Goal: Transaction & Acquisition: Purchase product/service

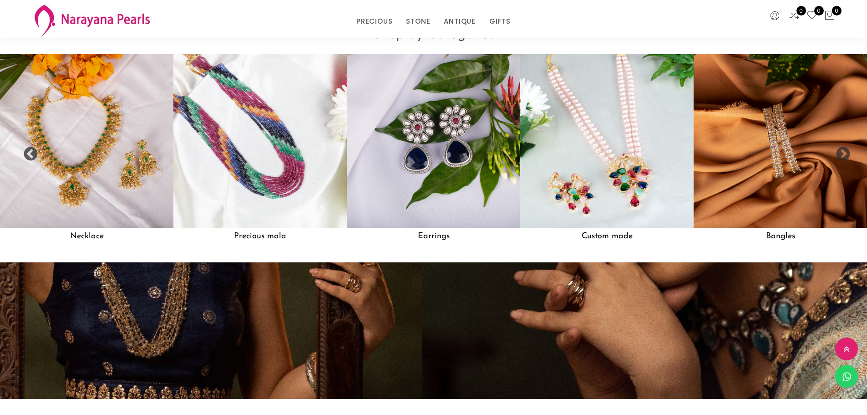
scroll to position [957, 0]
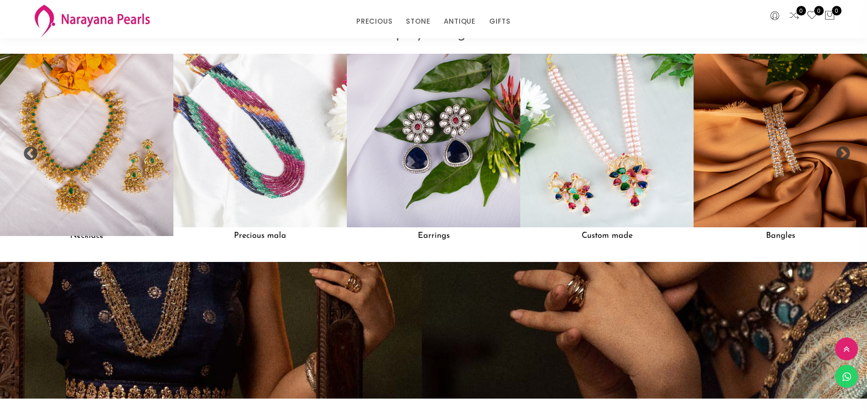
click at [128, 148] on img at bounding box center [86, 140] width 191 height 191
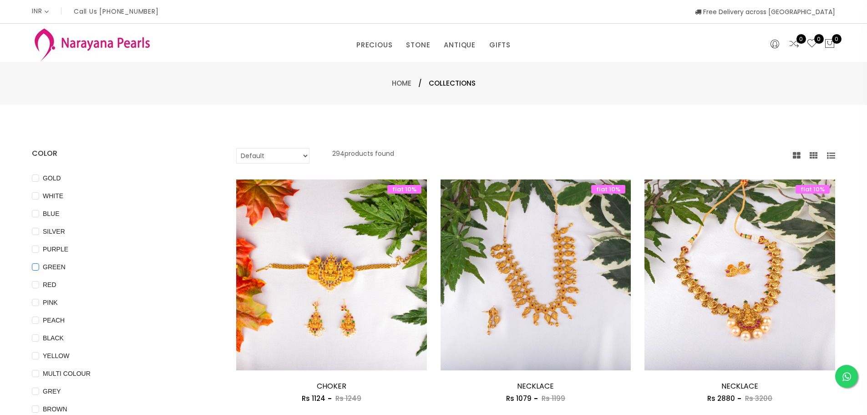
click at [36, 266] on input "GREEN" at bounding box center [35, 273] width 7 height 20
checkbox input "true"
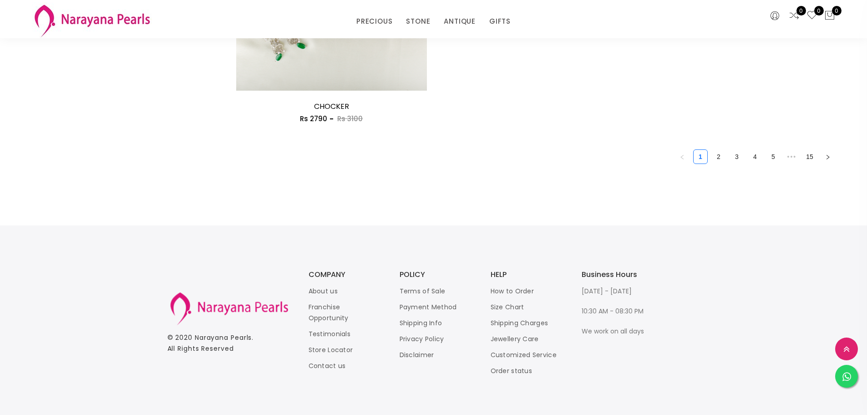
scroll to position [955, 0]
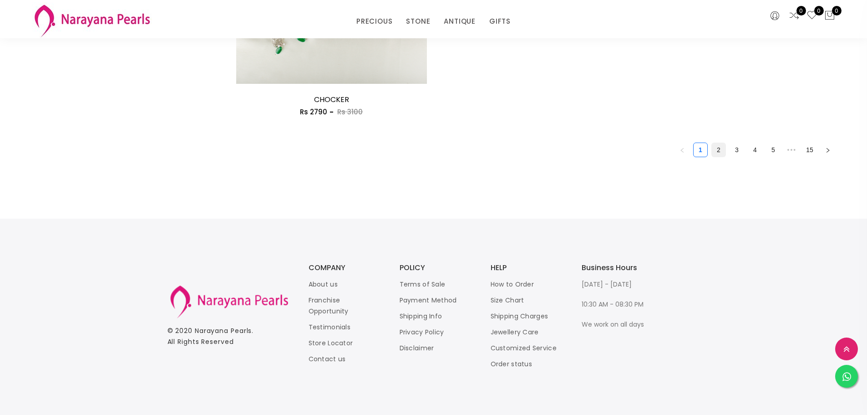
click at [717, 150] on link "2" at bounding box center [719, 150] width 14 height 14
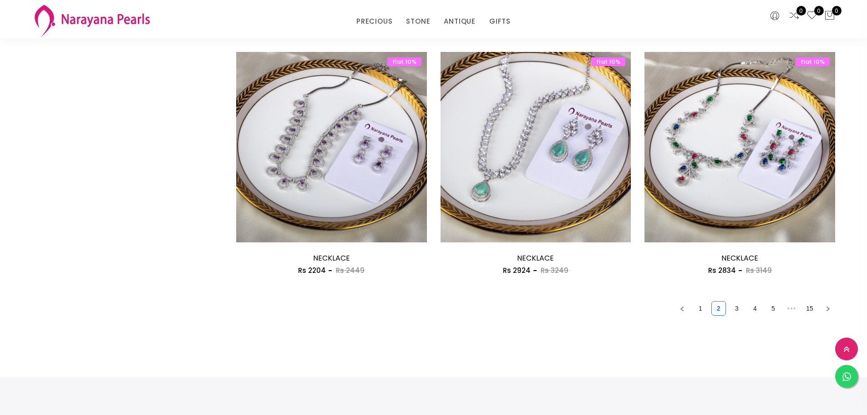
scroll to position [1639, 0]
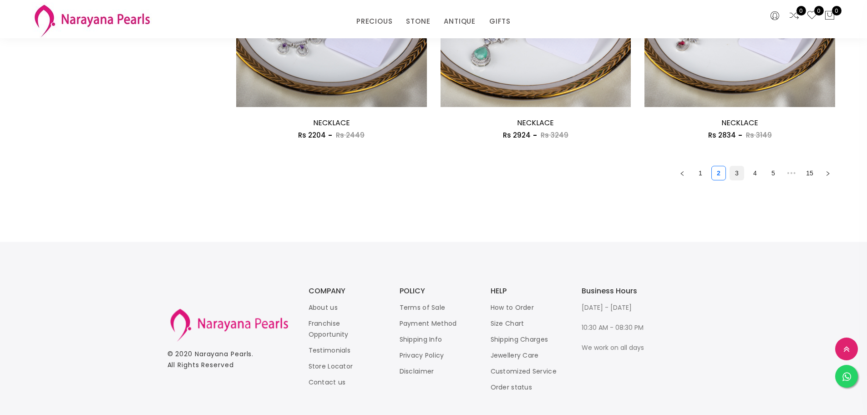
click at [738, 175] on link "3" at bounding box center [737, 173] width 14 height 14
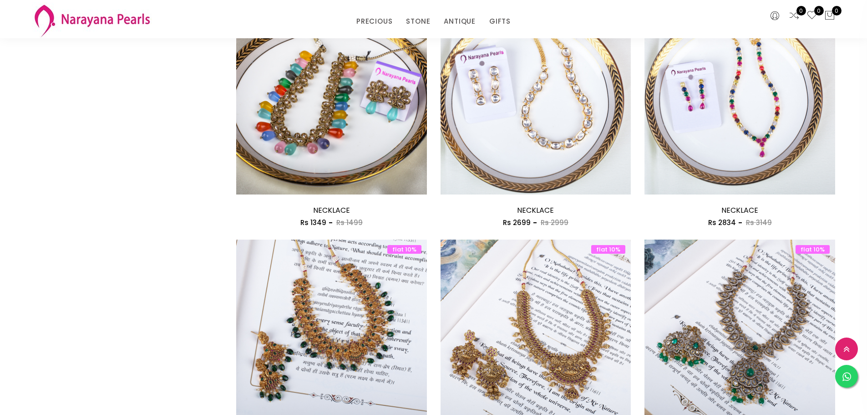
scroll to position [1412, 0]
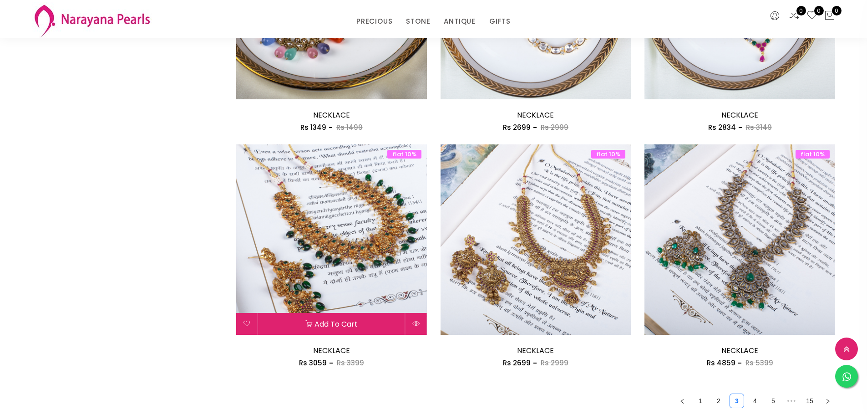
click at [310, 243] on img at bounding box center [331, 239] width 191 height 191
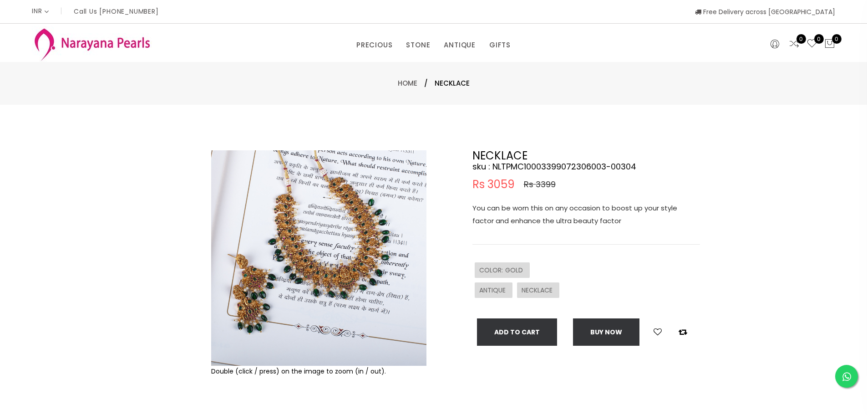
click at [306, 258] on img at bounding box center [318, 257] width 215 height 215
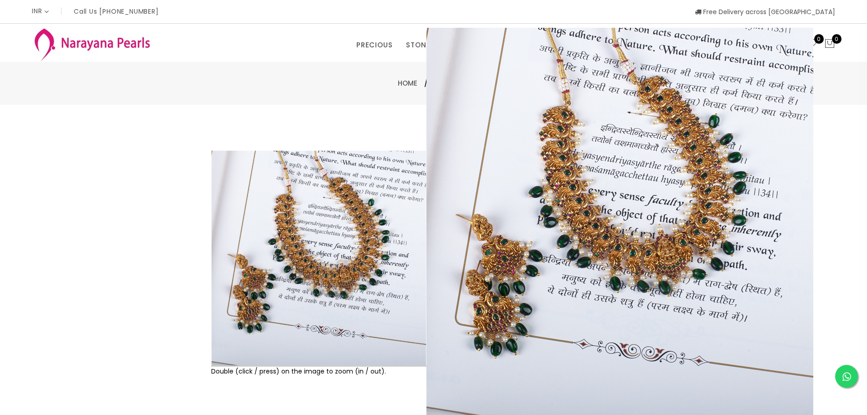
click at [831, 189] on div "Double (click / press) on the image to zoom (in / out). NECKLACE sku : NLTPMC10…" at bounding box center [433, 294] width 867 height 378
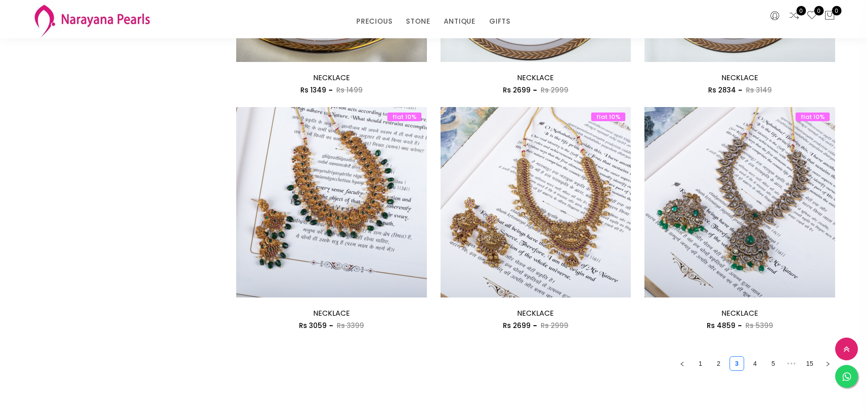
scroll to position [1457, 0]
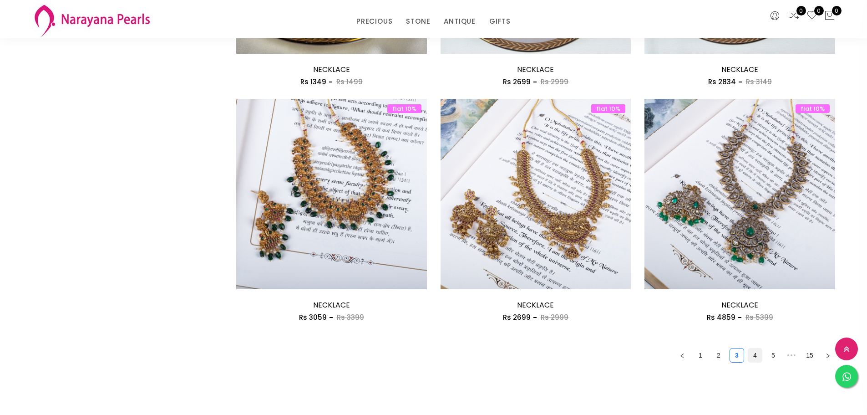
click at [758, 358] on link "4" at bounding box center [756, 355] width 14 height 14
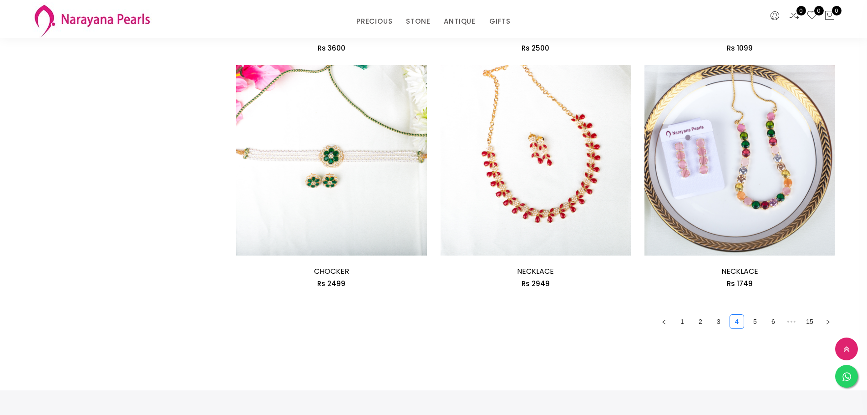
scroll to position [1503, 0]
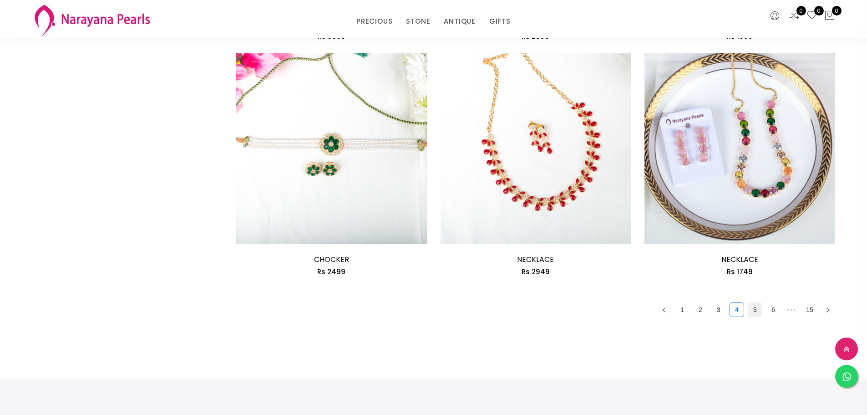
click at [752, 309] on link "5" at bounding box center [756, 310] width 14 height 14
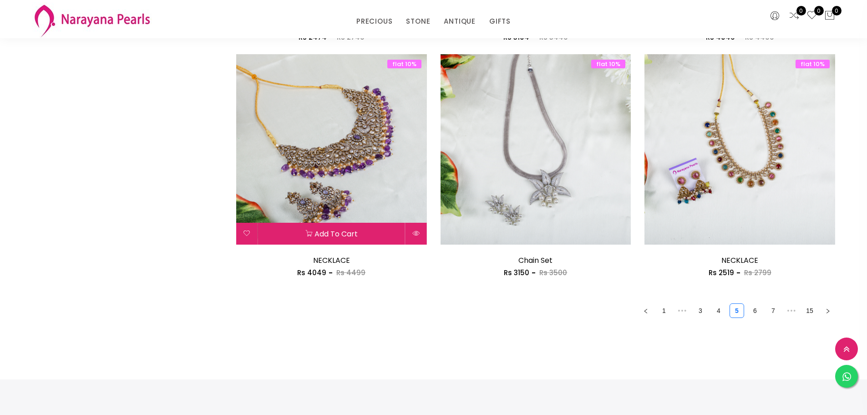
scroll to position [1503, 0]
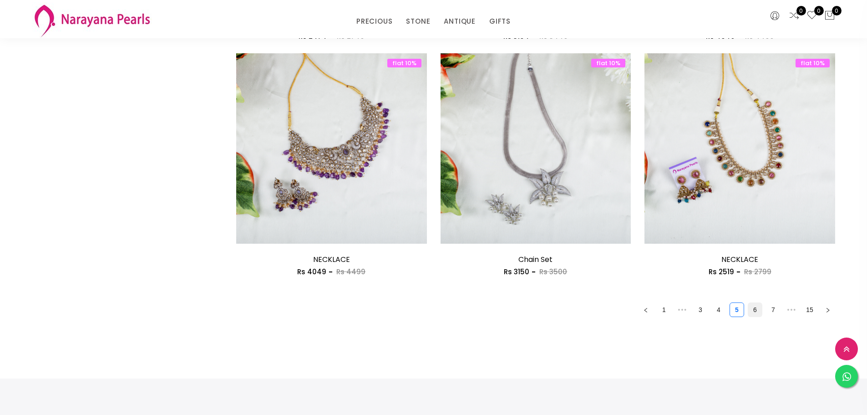
click at [754, 309] on link "6" at bounding box center [756, 310] width 14 height 14
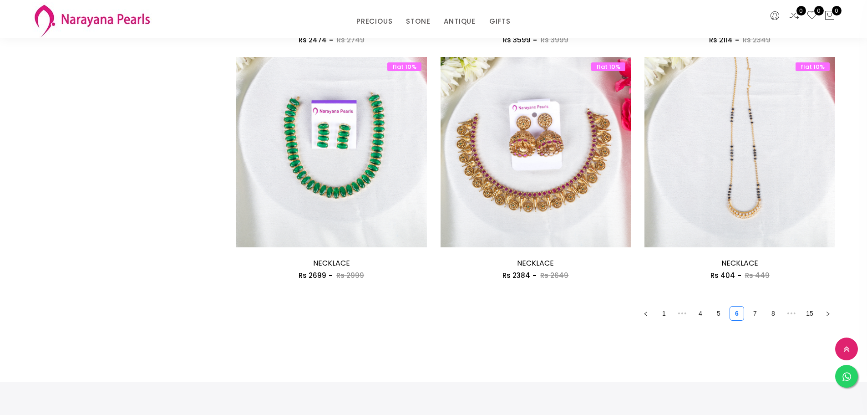
scroll to position [1503, 0]
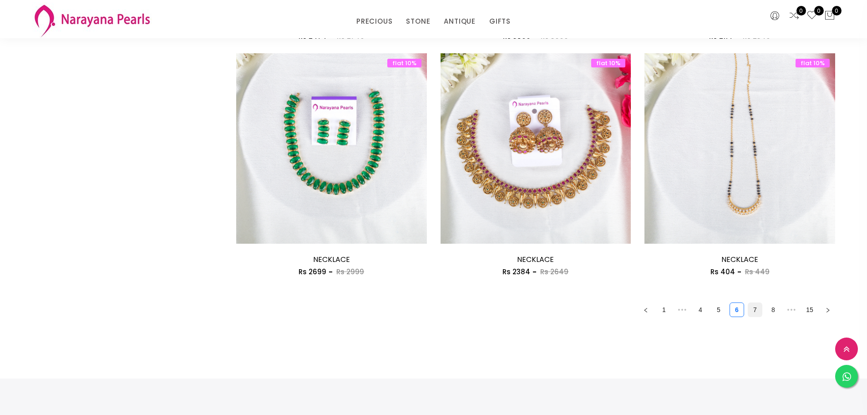
click at [757, 312] on link "7" at bounding box center [756, 310] width 14 height 14
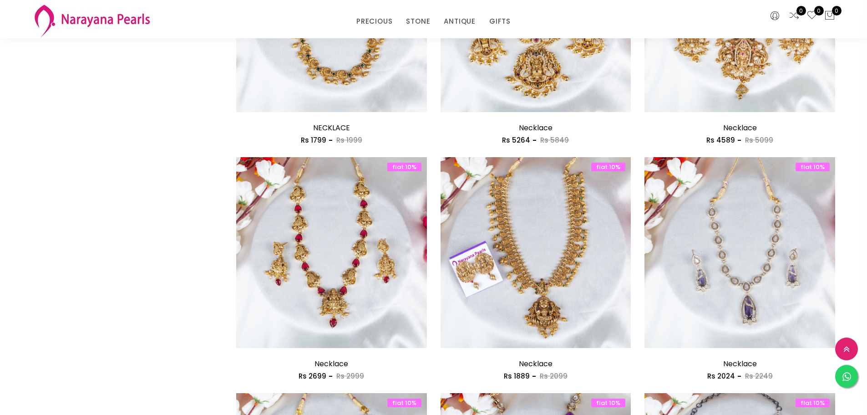
scroll to position [729, 0]
